Goal: Task Accomplishment & Management: Manage account settings

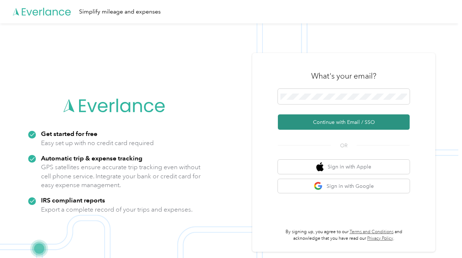
click at [335, 127] on button "Continue with Email / SSO" at bounding box center [344, 122] width 132 height 15
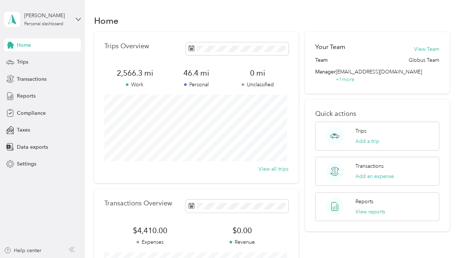
click at [72, 22] on div "[PERSON_NAME] Personal dashboard" at bounding box center [42, 20] width 77 height 26
click at [58, 36] on span "[EMAIL_ADDRESS][DOMAIN_NAME]" at bounding box center [97, 39] width 88 height 6
click at [26, 113] on span "Compliance" at bounding box center [31, 113] width 29 height 8
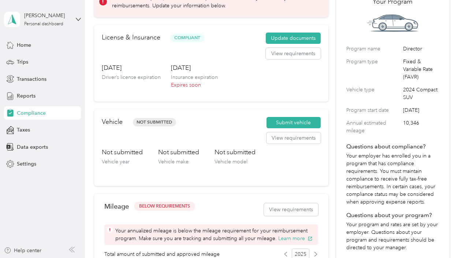
scroll to position [48, 0]
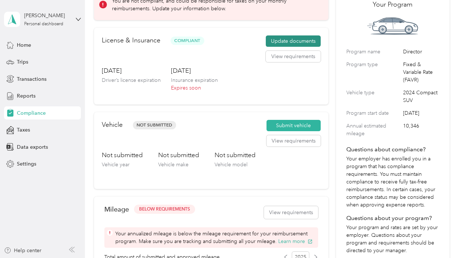
click at [299, 43] on button "Update documents" at bounding box center [293, 42] width 55 height 12
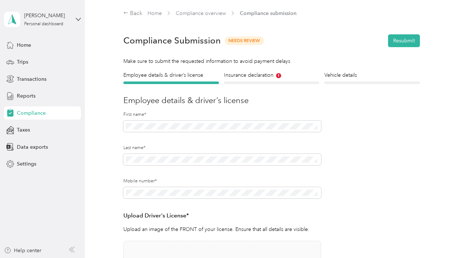
scroll to position [34, 0]
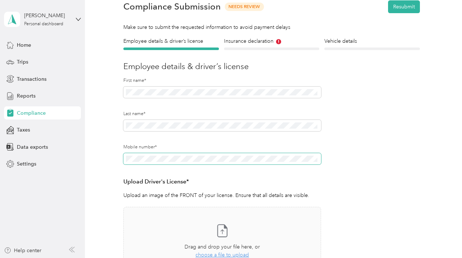
click at [174, 155] on span at bounding box center [221, 159] width 197 height 12
click at [250, 183] on h3 "Upload Driver's License*" at bounding box center [221, 182] width 197 height 9
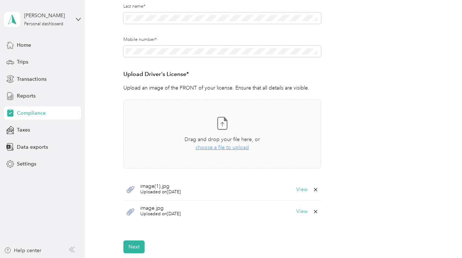
scroll to position [243, 0]
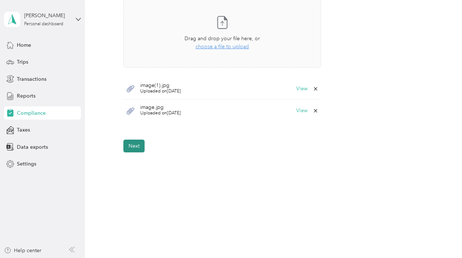
click at [133, 149] on button "Next" at bounding box center [133, 146] width 21 height 13
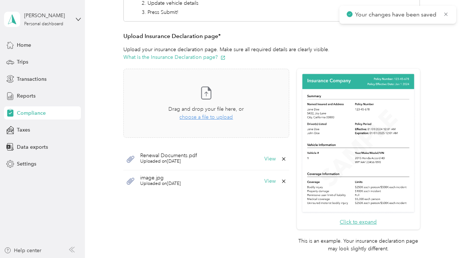
scroll to position [163, 0]
click at [281, 157] on icon at bounding box center [284, 159] width 6 height 6
click at [259, 165] on button "Yes" at bounding box center [263, 164] width 14 height 12
click at [281, 158] on icon at bounding box center [284, 159] width 6 height 6
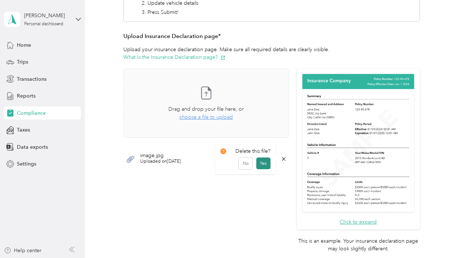
click at [265, 163] on button "Yes" at bounding box center [263, 164] width 14 height 12
click at [215, 115] on span "choose a file to upload" at bounding box center [205, 117] width 53 height 6
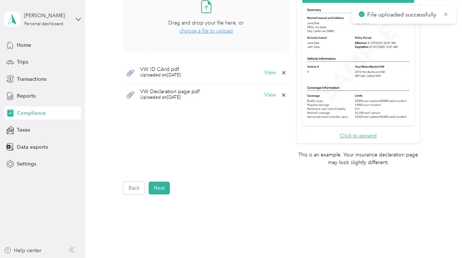
scroll to position [291, 0]
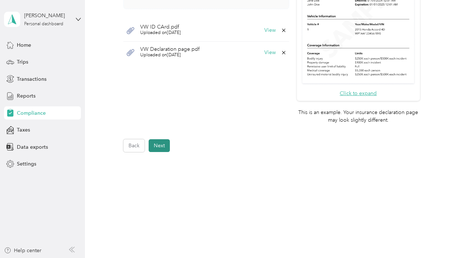
click at [169, 147] on button "Next" at bounding box center [159, 145] width 21 height 13
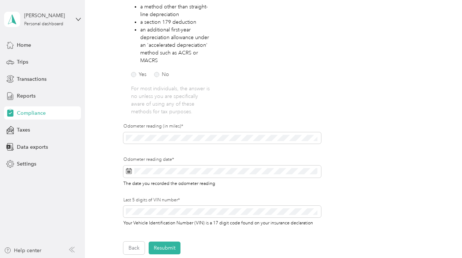
scroll to position [263, 0]
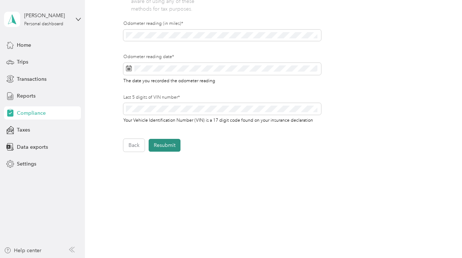
click at [157, 144] on button "Resubmit" at bounding box center [165, 145] width 32 height 13
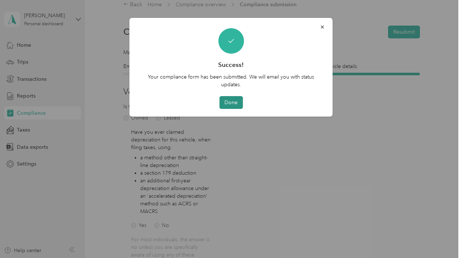
click at [232, 103] on button "Done" at bounding box center [230, 102] width 23 height 13
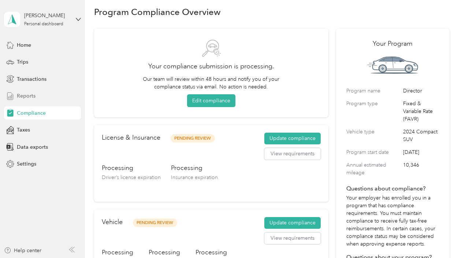
click at [29, 98] on span "Reports" at bounding box center [26, 96] width 19 height 8
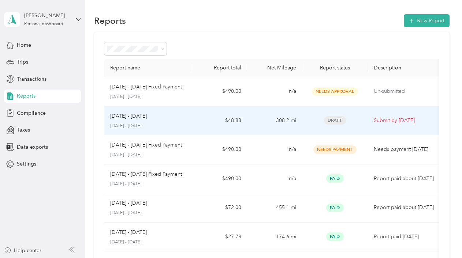
click at [381, 120] on p "Submit by Sep. 4, 2025" at bounding box center [404, 121] width 61 height 8
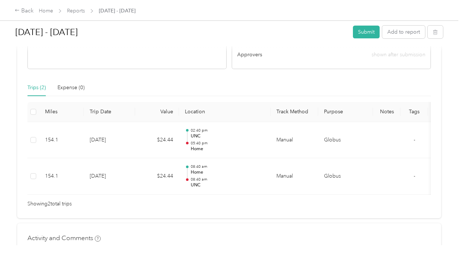
scroll to position [155, 0]
click at [397, 33] on button "Add to report" at bounding box center [403, 32] width 43 height 13
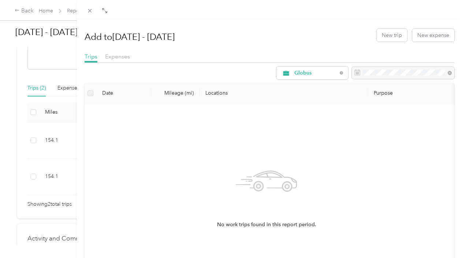
click at [91, 94] on label at bounding box center [90, 93] width 6 height 8
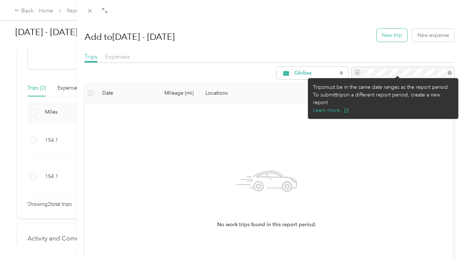
click at [392, 40] on button "New trip" at bounding box center [392, 35] width 30 height 13
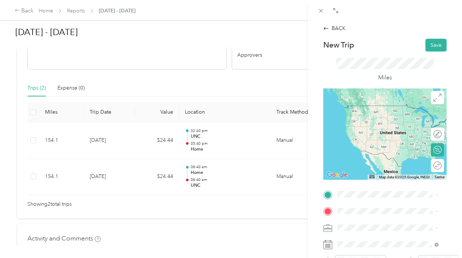
click at [382, 117] on span "7309 Kennington Ct, Charlotte, NC, United States , 28270, Charlotte, NC, United…" at bounding box center [374, 114] width 46 height 6
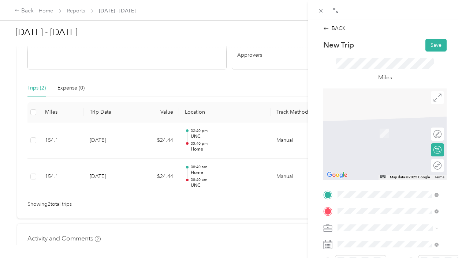
click at [365, 150] on span "Charlotte Douglas International Airport, 5501 Josh Birmingham Pkwy, Charlotte, …" at bounding box center [381, 160] width 61 height 60
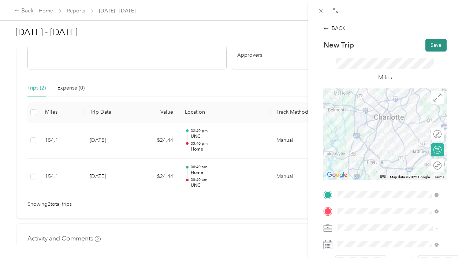
click at [428, 49] on button "Save" at bounding box center [435, 45] width 21 height 13
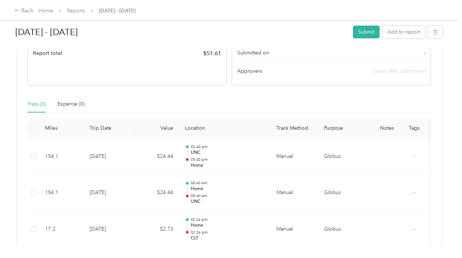
scroll to position [148, 0]
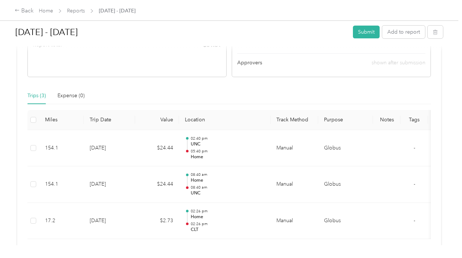
click at [389, 25] on div "Aug 1 - 31, 2025 Submit Add to report" at bounding box center [229, 34] width 428 height 22
click at [392, 30] on button "Add to report" at bounding box center [403, 32] width 43 height 13
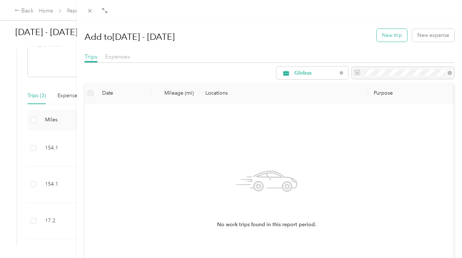
click at [380, 40] on button "New trip" at bounding box center [392, 35] width 30 height 13
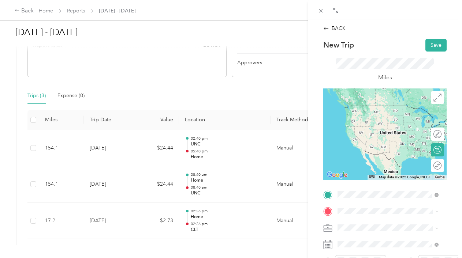
click at [366, 122] on span "Charlotte Douglas International Airport, 5501 Josh Birmingham Pkwy, Charlotte, …" at bounding box center [381, 143] width 61 height 60
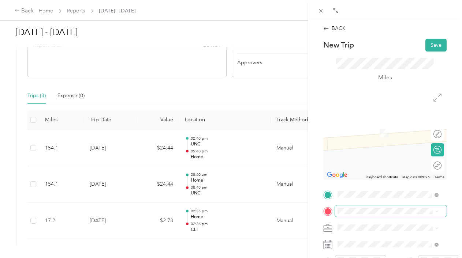
click at [351, 216] on span at bounding box center [391, 212] width 112 height 12
click at [354, 215] on span at bounding box center [391, 212] width 112 height 12
click at [370, 136] on div "Home 7309 Kennington Ct, Charlotte, NC, United States , 28270, Charlotte, NC, U…" at bounding box center [374, 129] width 46 height 15
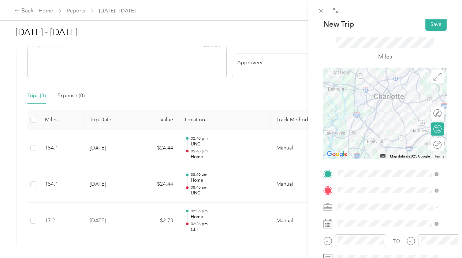
scroll to position [14, 0]
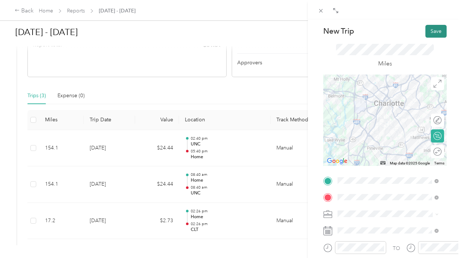
click at [430, 33] on button "Save" at bounding box center [435, 31] width 21 height 13
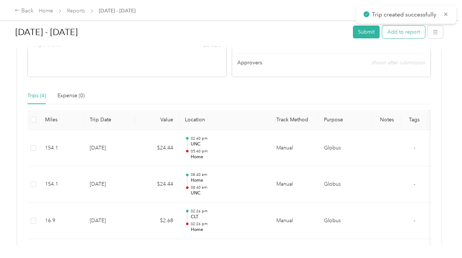
click at [392, 31] on button "Add to report" at bounding box center [403, 32] width 43 height 13
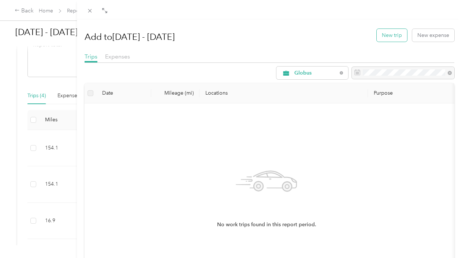
click at [388, 34] on button "New trip" at bounding box center [392, 35] width 30 height 13
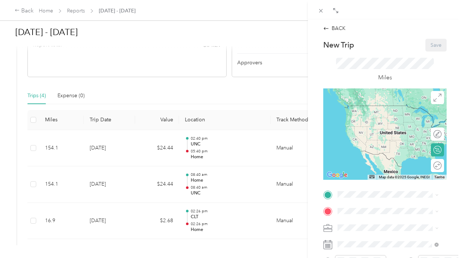
click at [378, 118] on span "7309 Kennington Ct, Charlotte, NC, United States , 28270, Charlotte, NC, United…" at bounding box center [374, 116] width 46 height 6
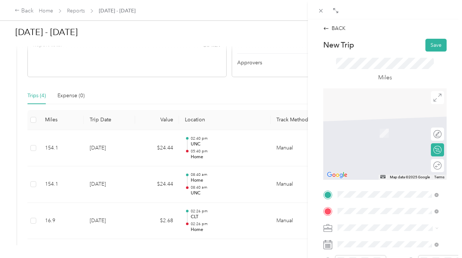
click at [369, 140] on span "Charlotte Douglas International Airport, 5501 Josh Birmingham Pkwy, Charlotte, …" at bounding box center [381, 160] width 61 height 60
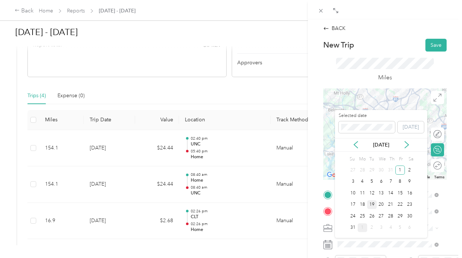
click at [373, 203] on div "19" at bounding box center [372, 205] width 10 height 9
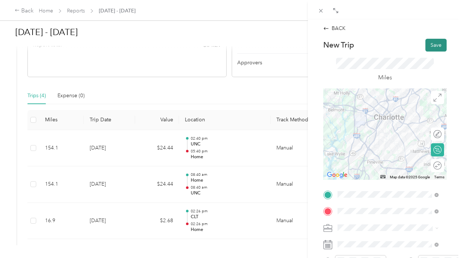
click at [428, 44] on button "Save" at bounding box center [435, 45] width 21 height 13
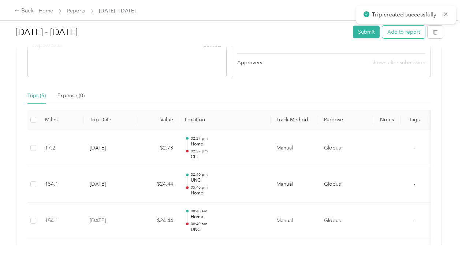
click at [403, 29] on button "Add to report" at bounding box center [403, 32] width 43 height 13
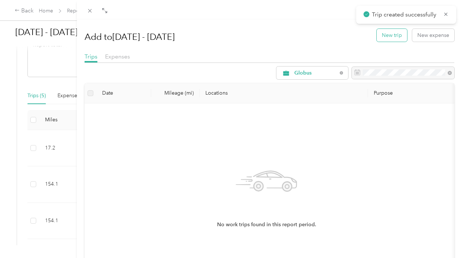
click at [400, 35] on button "New trip" at bounding box center [392, 35] width 30 height 13
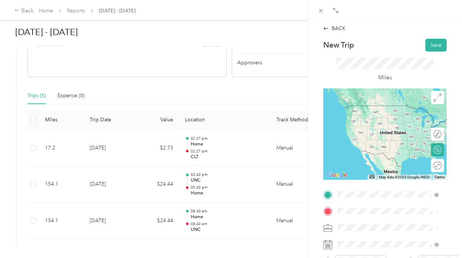
click at [368, 119] on div "CLT Charlotte Douglas International Airport, 5501 Josh Birmingham Pkwy, Charlot…" at bounding box center [393, 139] width 85 height 69
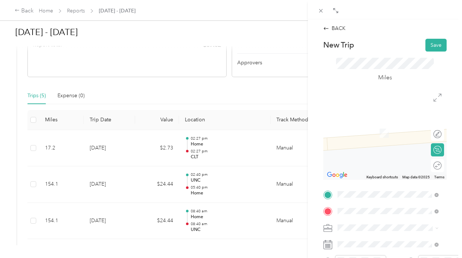
click at [373, 137] on div "Home 7309 Kennington Ct, Charlotte, NC, United States , 28270, Charlotte, NC, U…" at bounding box center [374, 129] width 46 height 15
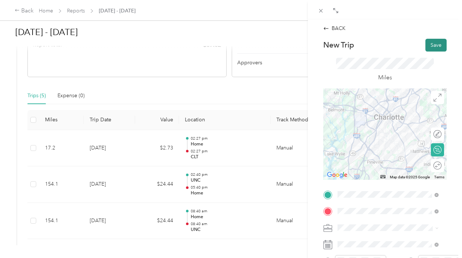
click at [430, 49] on button "Save" at bounding box center [435, 45] width 21 height 13
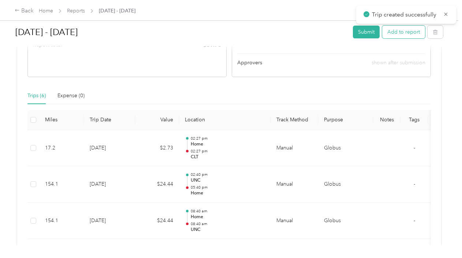
click at [393, 33] on button "Add to report" at bounding box center [403, 32] width 43 height 13
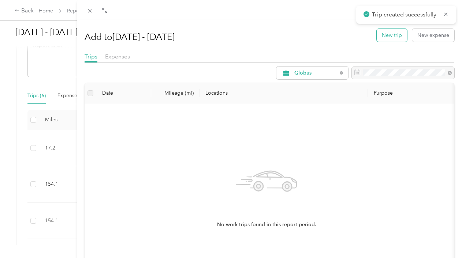
click at [393, 40] on button "New trip" at bounding box center [392, 35] width 30 height 13
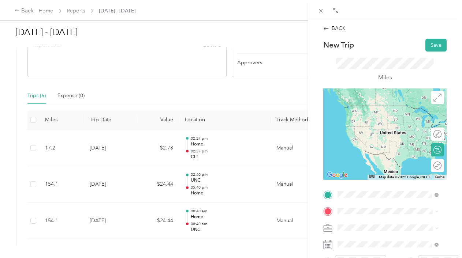
click at [373, 119] on span "7309 Kennington Ct, Charlotte, NC, United States , 28270, Charlotte, NC, United…" at bounding box center [374, 116] width 46 height 6
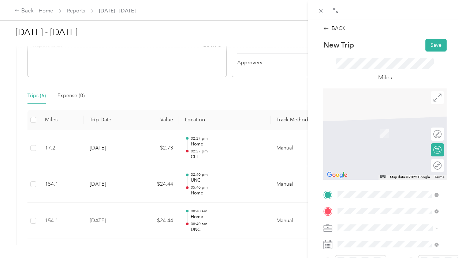
click at [366, 135] on div "CLT Charlotte Douglas International Airport, 5501 Josh Birmingham Pkwy, Charlot…" at bounding box center [393, 156] width 85 height 69
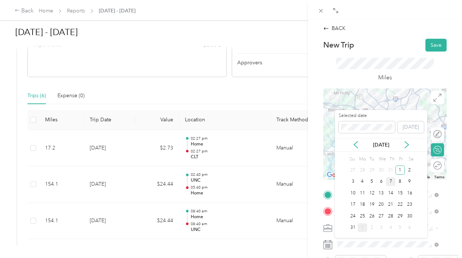
click at [391, 182] on div "7" at bounding box center [391, 182] width 10 height 9
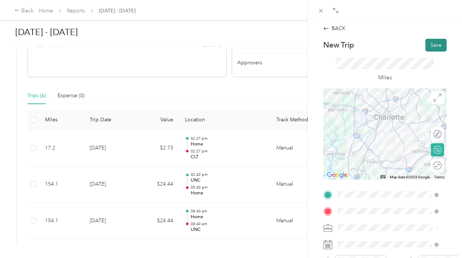
click at [429, 43] on button "Save" at bounding box center [435, 45] width 21 height 13
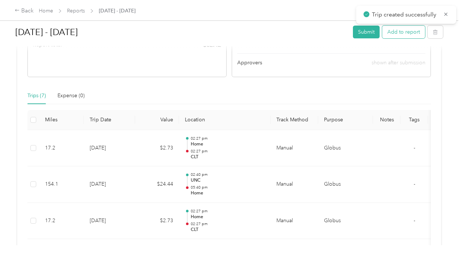
click at [397, 30] on button "Add to report" at bounding box center [403, 32] width 43 height 13
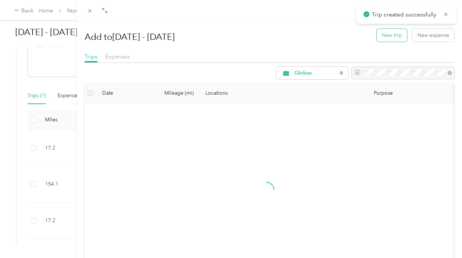
click at [390, 31] on button "New trip" at bounding box center [392, 35] width 30 height 13
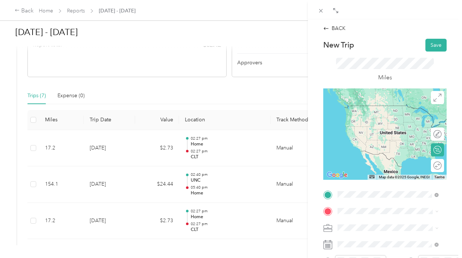
click at [376, 116] on span "Charlotte Douglas International Airport, 5501 Josh Birmingham Pkwy, Charlotte, …" at bounding box center [381, 143] width 61 height 60
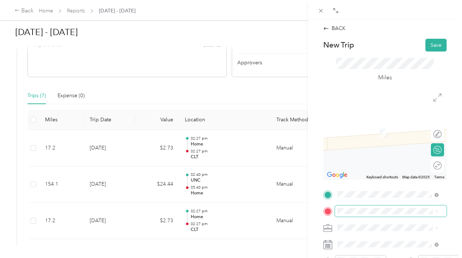
click at [371, 215] on span at bounding box center [391, 212] width 112 height 12
click at [363, 136] on span "7309 Kennington Ct, Charlotte, NC, United States , 28270, Charlotte, NC, United…" at bounding box center [374, 133] width 46 height 6
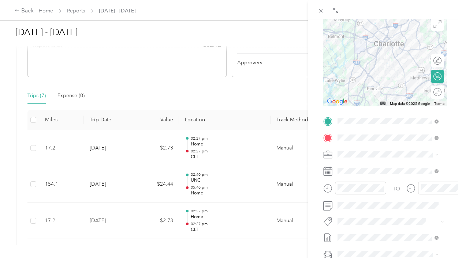
scroll to position [74, 0]
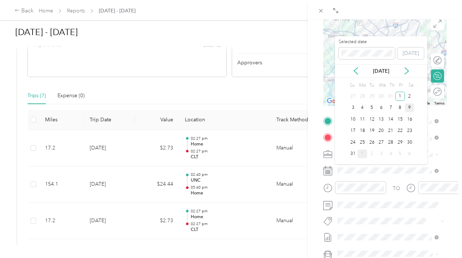
click at [410, 108] on div "9" at bounding box center [410, 108] width 10 height 9
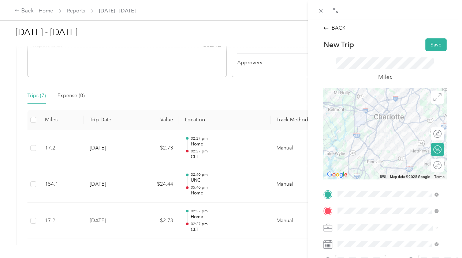
scroll to position [0, 0]
click at [425, 49] on button "Save" at bounding box center [435, 45] width 21 height 13
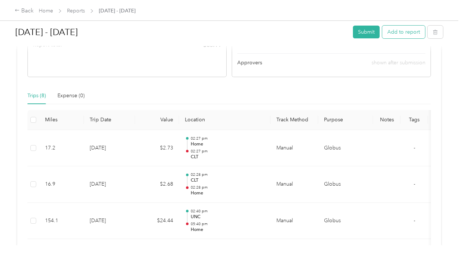
click at [399, 35] on button "Add to report" at bounding box center [403, 32] width 43 height 13
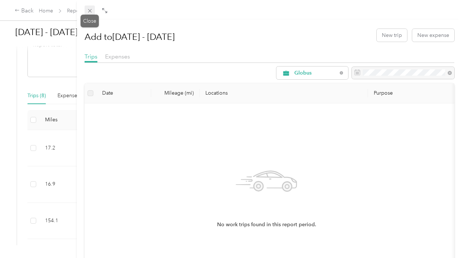
click at [86, 13] on span at bounding box center [90, 10] width 10 height 10
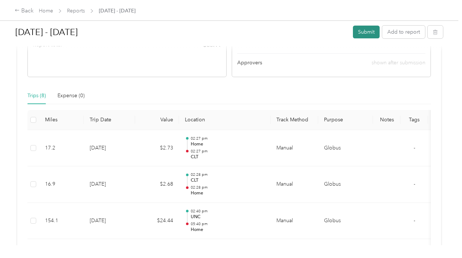
click at [355, 30] on button "Submit" at bounding box center [366, 32] width 27 height 13
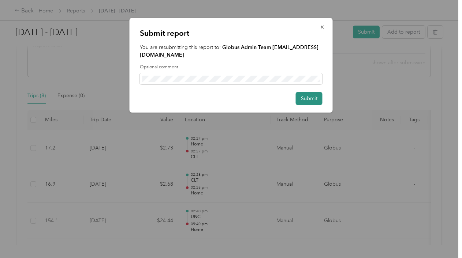
click at [311, 104] on button "Submit" at bounding box center [309, 98] width 27 height 13
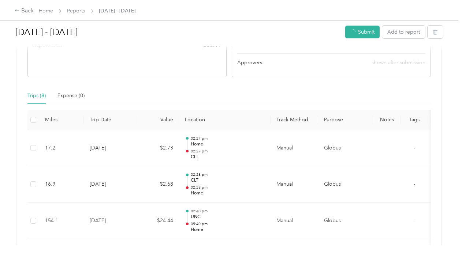
scroll to position [130, 0]
